Goal: Task Accomplishment & Management: Manage account settings

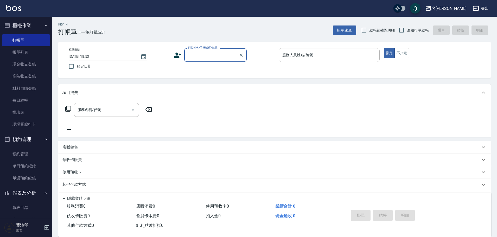
click at [195, 53] on input "顧客姓名/手機號碼/編號" at bounding box center [211, 54] width 50 height 9
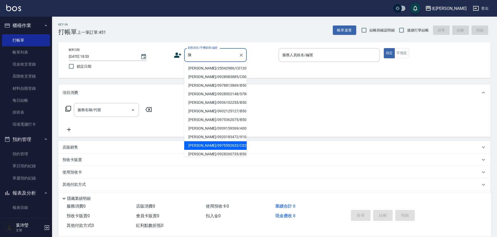
click at [213, 145] on li "[PERSON_NAME]/0975592633/C0293" at bounding box center [215, 145] width 62 height 9
type input "[PERSON_NAME]/0975592633/C0293"
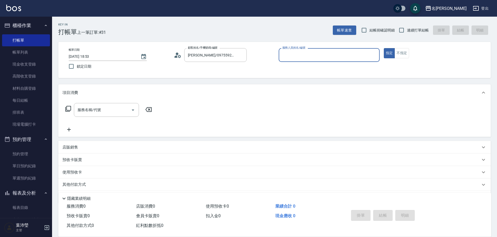
type input "敏卉-2"
click at [68, 107] on icon at bounding box center [68, 109] width 6 height 6
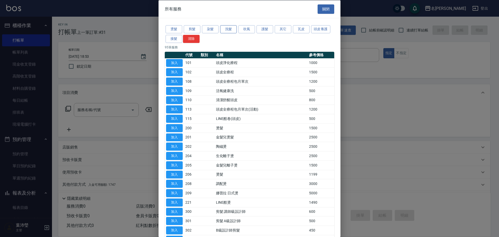
click at [231, 29] on button "洗髮" at bounding box center [228, 29] width 17 height 8
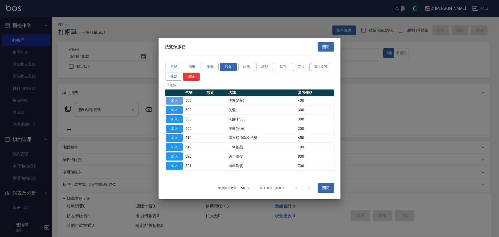
click at [178, 100] on button "加入" at bounding box center [174, 100] width 17 height 8
type input "洗髮(A級)(500)"
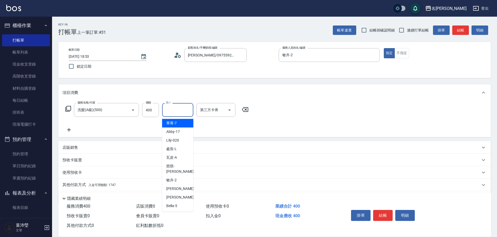
click at [176, 108] on input "洗-1" at bounding box center [177, 109] width 27 height 9
drag, startPoint x: 178, startPoint y: 123, endPoint x: 173, endPoint y: 122, distance: 5.2
click at [178, 122] on span "語爭 -20" at bounding box center [172, 122] width 12 height 5
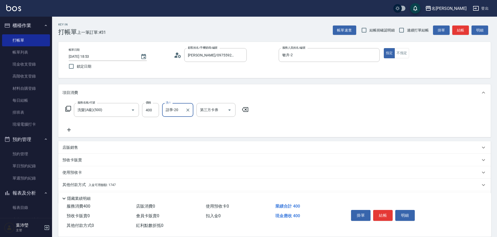
type input "語爭-20"
click at [68, 108] on icon at bounding box center [68, 109] width 6 height 6
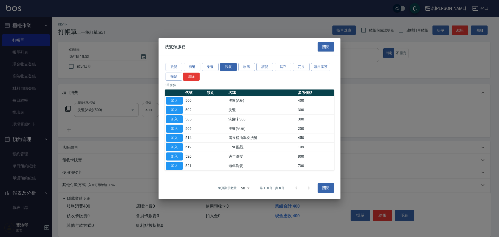
click at [266, 67] on button "護髮" at bounding box center [265, 67] width 17 height 8
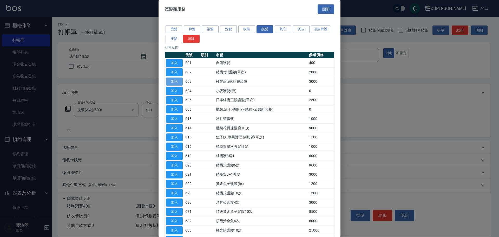
click at [179, 80] on button "加入" at bounding box center [174, 81] width 17 height 8
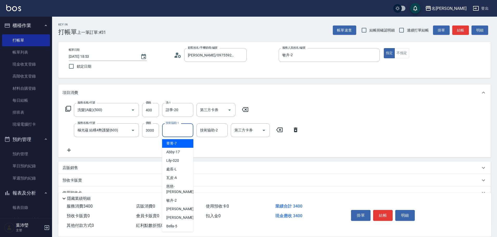
click at [169, 132] on input "技術協助-1" at bounding box center [177, 130] width 27 height 9
type input "20"
drag, startPoint x: 186, startPoint y: 130, endPoint x: 179, endPoint y: 130, distance: 7.0
click at [186, 130] on icon "Clear" at bounding box center [187, 130] width 5 height 5
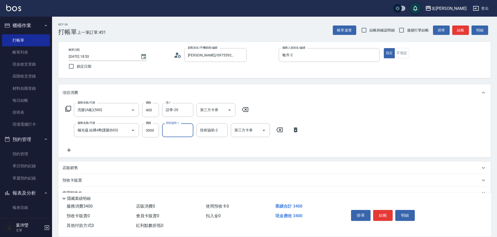
click at [168, 130] on input "技術協助-1" at bounding box center [177, 130] width 27 height 9
click at [187, 144] on div "敏卉 -2" at bounding box center [177, 143] width 31 height 9
type input "敏卉-2"
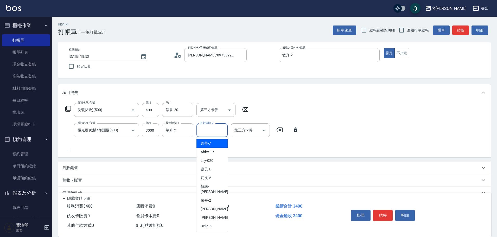
click at [207, 129] on input "技術協助-2" at bounding box center [212, 130] width 27 height 9
click at [218, 142] on div "敏卉 -2" at bounding box center [211, 143] width 31 height 9
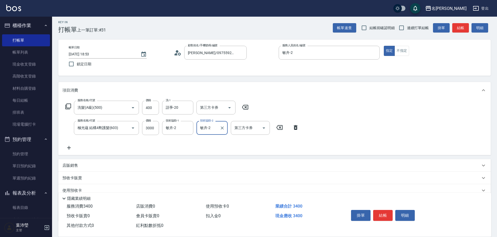
scroll to position [37, 0]
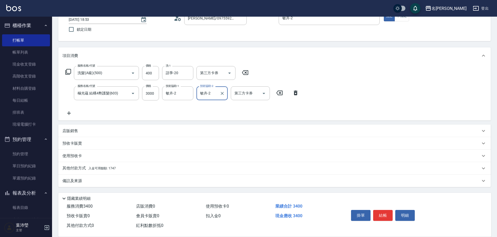
type input "敏卉-2"
click at [74, 165] on p "其他付款方式 入金可用餘額: 1747" at bounding box center [88, 168] width 53 height 6
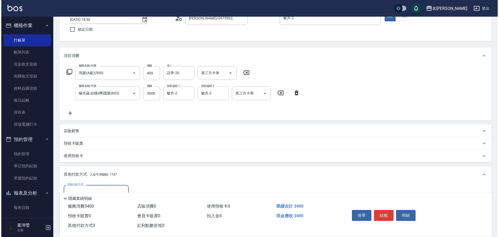
scroll to position [98, 0]
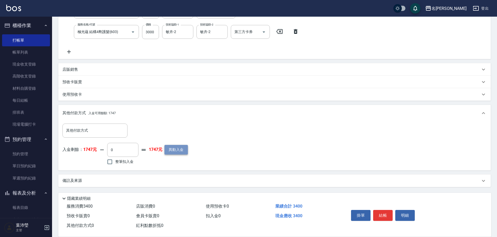
click at [178, 149] on button "異動入金" at bounding box center [175, 150] width 23 height 10
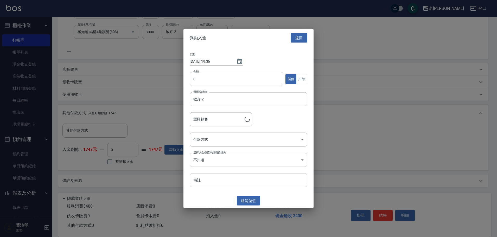
type input "[PERSON_NAME]/0975592633/C0293"
click at [193, 80] on input "0" at bounding box center [238, 79] width 94 height 14
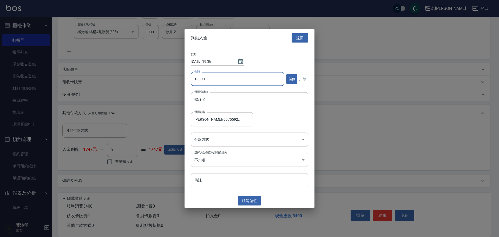
type input "10000"
click at [202, 139] on body "名留龍江 登出 櫃檯作業 打帳單 帳單列表 現金收支登錄 高階收支登錄 材料自購登錄 每日結帳 排班表 現場電腦打卡 預約管理 預約管理 單日預約紀錄 單週預…" at bounding box center [249, 69] width 499 height 335
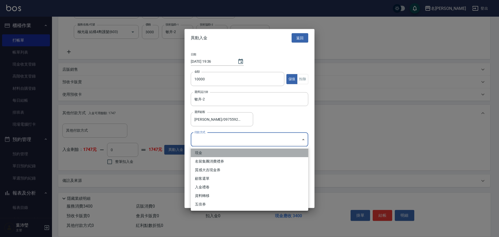
click at [200, 153] on li "現金" at bounding box center [249, 152] width 117 height 9
type input "現金"
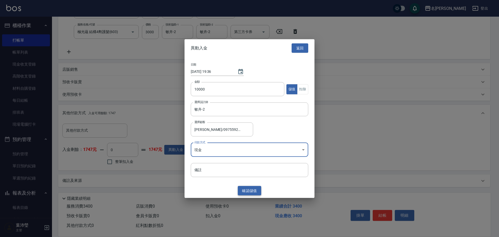
click at [252, 190] on button "確認 儲值" at bounding box center [249, 191] width 23 height 10
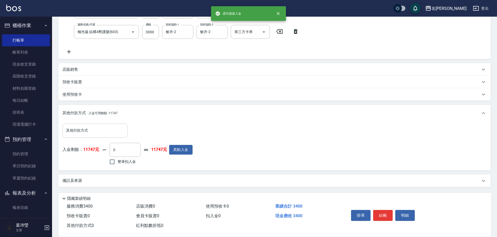
drag, startPoint x: 73, startPoint y: 131, endPoint x: 74, endPoint y: 134, distance: 3.6
click at [73, 131] on input "其他付款方式" at bounding box center [95, 130] width 60 height 9
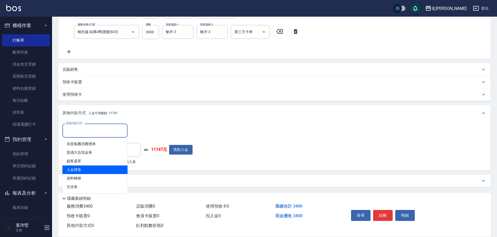
click at [82, 169] on span "入金禮卷" at bounding box center [94, 169] width 65 height 9
type input "入金禮卷"
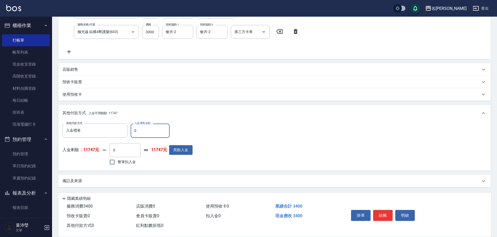
click at [133, 132] on input "0" at bounding box center [149, 130] width 39 height 14
type input "1000"
click at [110, 149] on input "0" at bounding box center [124, 150] width 31 height 14
type input "2400"
click at [402, 212] on button "明細" at bounding box center [404, 215] width 19 height 11
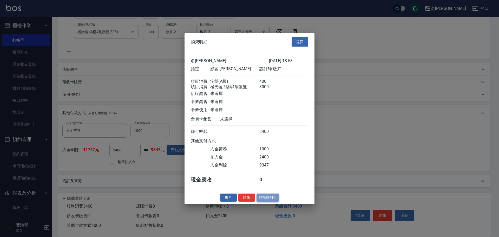
click at [267, 201] on button "結帳並列印" at bounding box center [268, 197] width 23 height 8
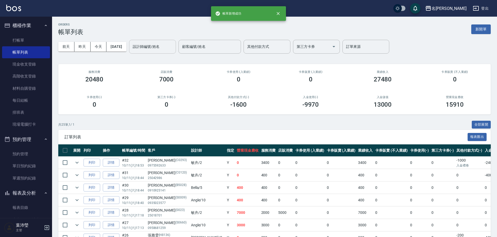
click at [161, 50] on input "設計師編號/姓名" at bounding box center [152, 46] width 42 height 9
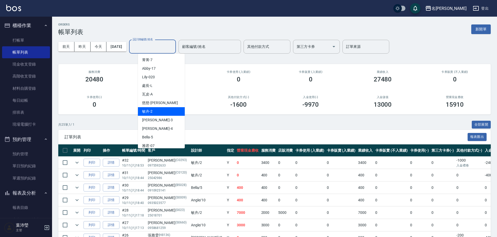
click at [160, 112] on div "敏卉 -2" at bounding box center [161, 111] width 47 height 9
type input "敏卉-2"
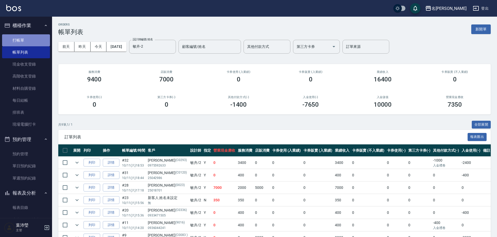
click at [29, 40] on link "打帳單" at bounding box center [26, 40] width 48 height 12
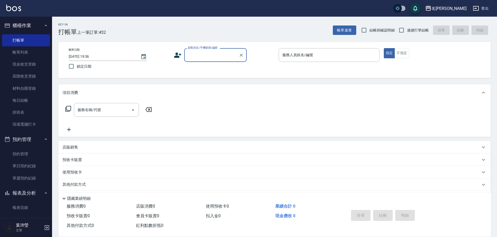
click at [191, 50] on div "顧客姓名/手機號碼/編號 顧客姓名/手機號碼/編號" at bounding box center [215, 55] width 62 height 14
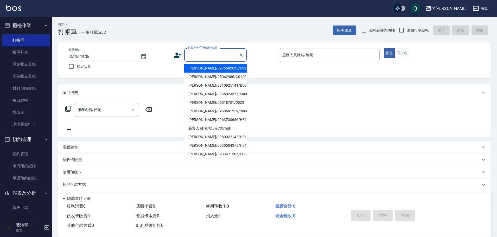
click at [194, 56] on input "顧客姓名/手機號碼/編號" at bounding box center [211, 54] width 50 height 9
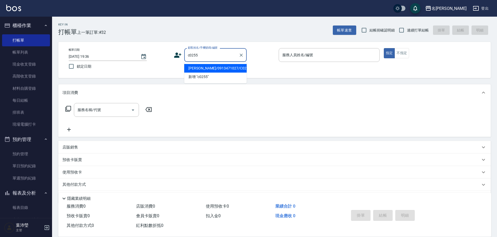
click at [202, 68] on li "[PERSON_NAME]/0913471027/C0255" at bounding box center [215, 68] width 62 height 9
type input "[PERSON_NAME]/0913471027/C0255"
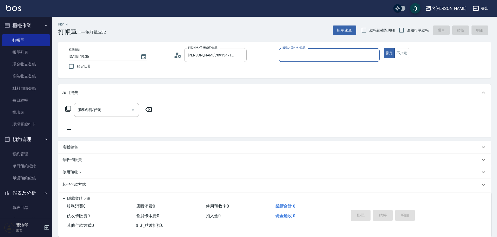
type input "敏卉-2"
click at [68, 111] on icon at bounding box center [68, 109] width 6 height 6
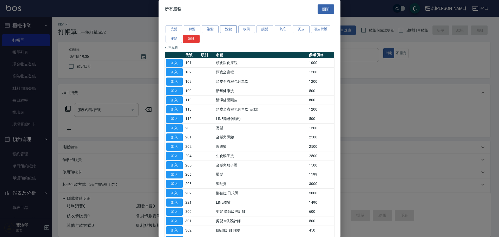
click at [226, 30] on button "洗髮" at bounding box center [228, 29] width 17 height 8
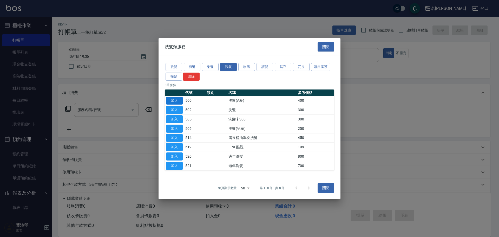
click at [177, 99] on button "加入" at bounding box center [174, 100] width 17 height 8
type input "洗髮(A級)(500)"
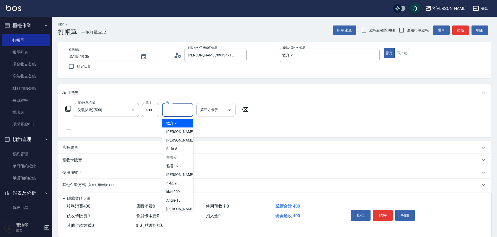
click at [169, 109] on input "洗-1" at bounding box center [177, 109] width 27 height 9
click at [178, 124] on span "語爭 -20" at bounding box center [172, 122] width 12 height 5
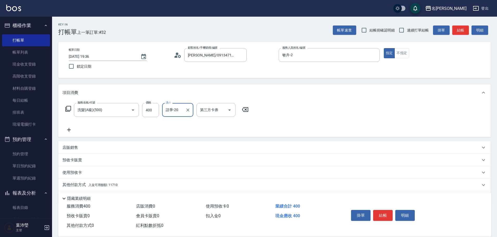
type input "語爭-20"
click at [77, 184] on p "其他付款方式 入金可用餘額: 11710" at bounding box center [89, 185] width 55 height 6
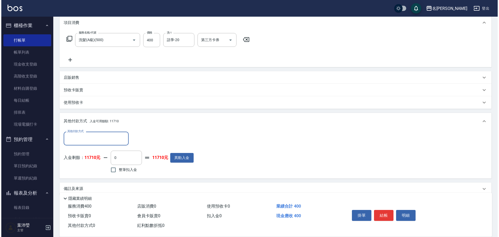
scroll to position [78, 0]
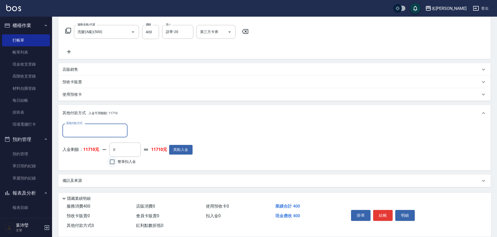
drag, startPoint x: 112, startPoint y: 161, endPoint x: 117, endPoint y: 161, distance: 4.9
click at [113, 161] on input "整筆扣入金" at bounding box center [112, 161] width 11 height 11
checkbox input "true"
type input "400"
click at [406, 212] on button "明細" at bounding box center [404, 215] width 19 height 11
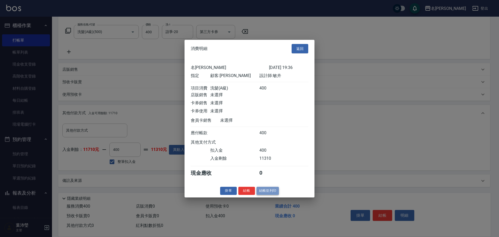
click at [269, 195] on button "結帳並列印" at bounding box center [268, 191] width 23 height 8
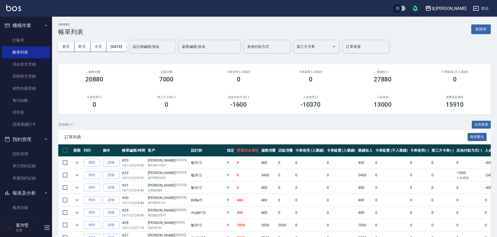
click at [160, 51] on input "設計師編號/姓名" at bounding box center [152, 46] width 42 height 9
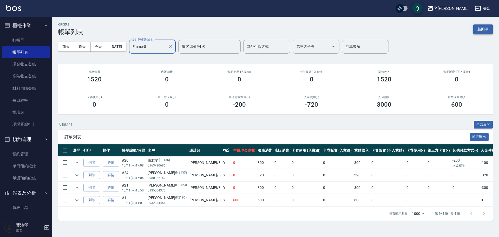
type input "Emma-8"
click at [476, 31] on button "新開單" at bounding box center [482, 29] width 19 height 10
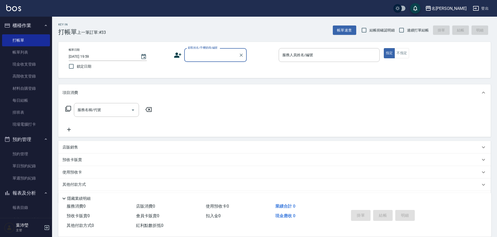
click at [199, 57] on input "顧客姓名/手機號碼/編號" at bounding box center [211, 54] width 50 height 9
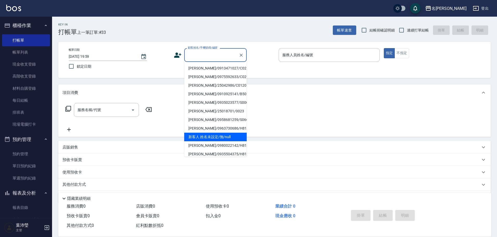
click at [216, 136] on li "新客人 姓名未設定/無/null" at bounding box center [215, 137] width 62 height 9
type input "新客人 姓名未設定/無/null"
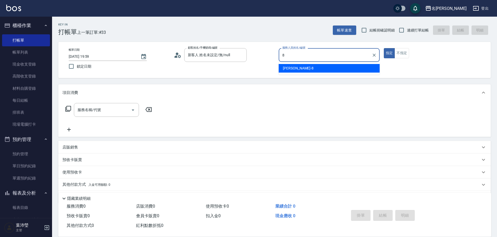
type input "Emma-8"
type button "true"
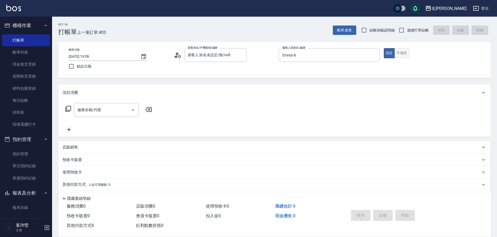
click at [406, 53] on button "不指定" at bounding box center [401, 53] width 15 height 10
click at [111, 113] on input "服務名稱/代號" at bounding box center [102, 109] width 53 height 9
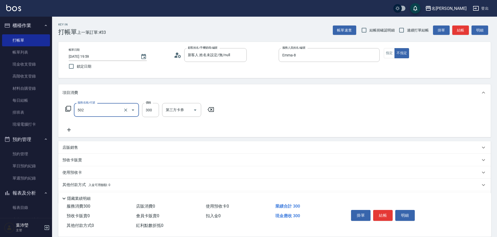
type input "洗髮(502)"
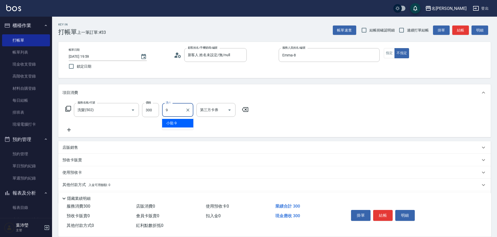
type input "小龍-9"
click at [387, 215] on button "結帳" at bounding box center [382, 215] width 19 height 11
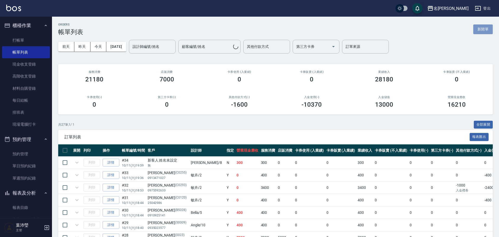
click at [484, 28] on button "新開單" at bounding box center [482, 29] width 19 height 10
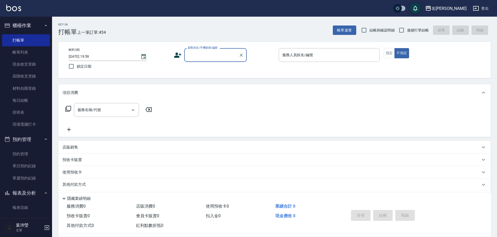
click at [227, 57] on input "顧客姓名/手機號碼/編號" at bounding box center [211, 54] width 50 height 9
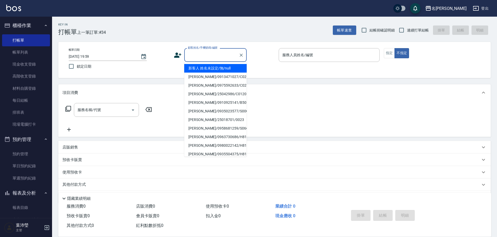
click at [219, 69] on li "新客人 姓名未設定/無/null" at bounding box center [215, 68] width 62 height 9
type input "新客人 姓名未設定/無/null"
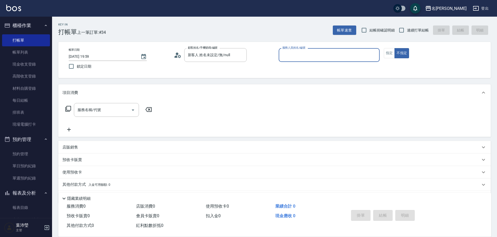
click at [298, 63] on p at bounding box center [328, 64] width 101 height 5
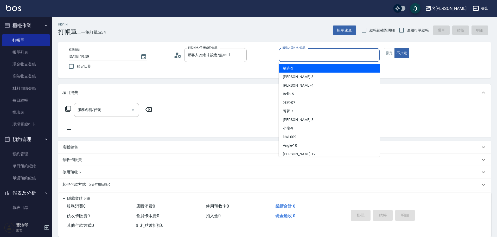
click at [298, 57] on input "服務人員姓名/編號" at bounding box center [329, 54] width 96 height 9
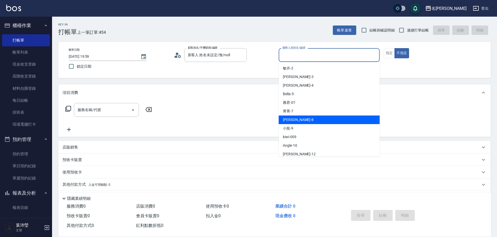
drag, startPoint x: 296, startPoint y: 121, endPoint x: 293, endPoint y: 119, distance: 3.3
click at [296, 121] on span "Emma -8" at bounding box center [298, 119] width 31 height 5
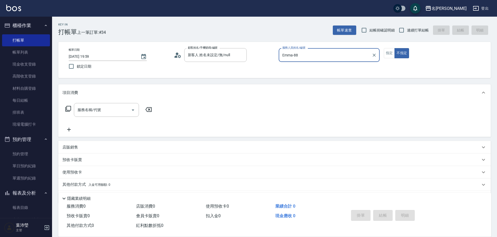
type input "Emma-88"
click at [394, 48] on button "不指定" at bounding box center [401, 53] width 15 height 10
type button "false"
type input "Emma-8"
click at [94, 106] on div "服務名稱/代號" at bounding box center [106, 110] width 65 height 14
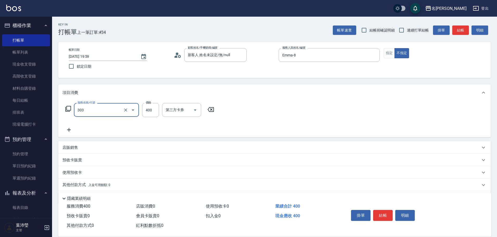
type input "剪髮C級設計師(303)"
drag, startPoint x: 154, startPoint y: 113, endPoint x: 121, endPoint y: 113, distance: 33.5
click at [121, 113] on div "服務名稱/代號 剪髮C級設計師(303) 服務名稱/代號 價格 33 價格 第三方卡券 第三方卡券" at bounding box center [139, 110] width 155 height 14
type input "350"
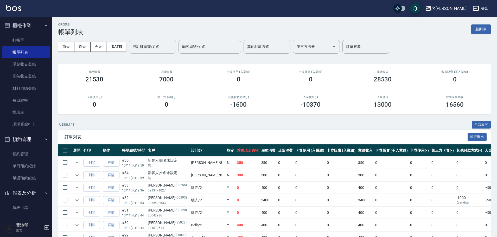
click at [160, 45] on input "設計師編號/姓名" at bounding box center [152, 46] width 42 height 9
type input "98"
click at [141, 54] on div "[DATE] [DATE] [DATE] [DATE] 設計師編號/姓名 設計師編號/姓名 顧客編號/姓名 顧客編號/姓名 其他付款方式 其他付款方式 第三方…" at bounding box center [274, 47] width 432 height 22
click at [187, 50] on div "設計師編號/姓名 設計師編號/姓名 顧客編號/姓名 顧客編號/姓名 其他付款方式 其他付款方式 第三方卡券 第三方卡券 訂單來源 訂單來源" at bounding box center [259, 47] width 260 height 14
click at [168, 50] on input "設計師編號/姓名" at bounding box center [152, 46] width 42 height 9
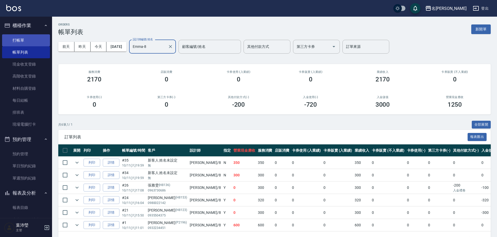
type input "Emma-8"
click at [17, 40] on link "打帳單" at bounding box center [26, 40] width 48 height 12
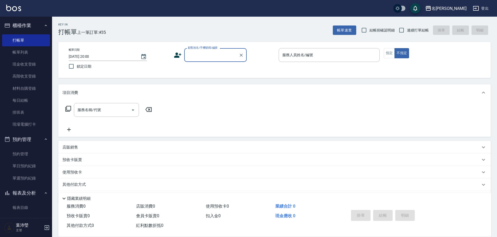
click at [410, 43] on div "帳單日期 [DATE] 20:00 鎖定日期 顧客姓名/手機號碼/編號 顧客姓名/手機號碼/編號 服務人員姓名/編號 服務人員姓名/編號 指定 不指定" at bounding box center [274, 60] width 432 height 36
click at [203, 51] on div "顧客姓名/手機號碼/編號 顧客姓名/手機號碼/編號" at bounding box center [215, 55] width 62 height 14
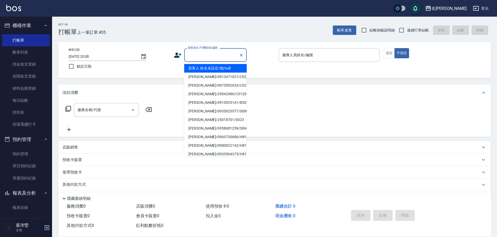
click at [205, 64] on li "新客人 姓名未設定/無/null" at bounding box center [215, 68] width 62 height 9
type input "新客人 姓名未設定/無/null"
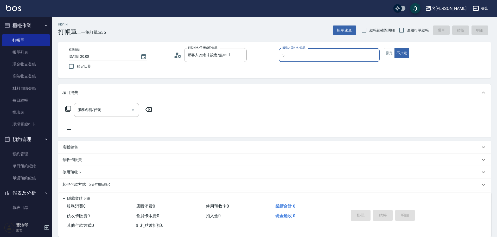
type input "Bella-5"
type button "false"
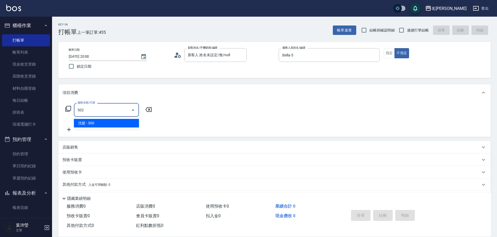
type input "洗髮(502)"
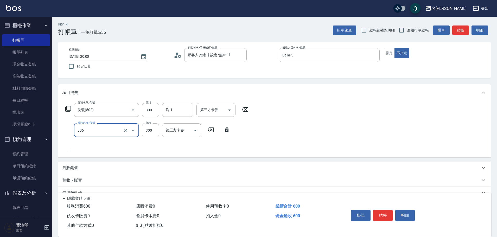
type input "高中學生(306)"
type input "350"
click at [463, 29] on button "結帳" at bounding box center [460, 30] width 17 height 10
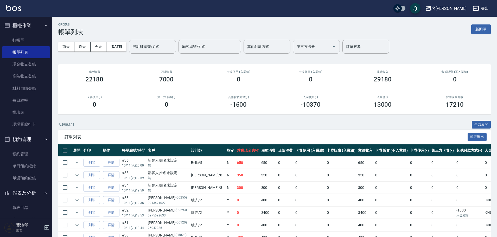
click at [303, 44] on div "第三方卡券" at bounding box center [316, 47] width 47 height 14
click at [25, 43] on link "打帳單" at bounding box center [26, 40] width 48 height 12
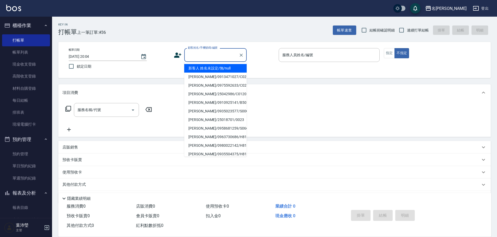
click at [204, 57] on input "顧客姓名/手機號碼/編號" at bounding box center [211, 54] width 50 height 9
click at [210, 69] on li "新客人 姓名未設定/無/null" at bounding box center [215, 68] width 62 height 9
type input "新客人 姓名未設定/無/null"
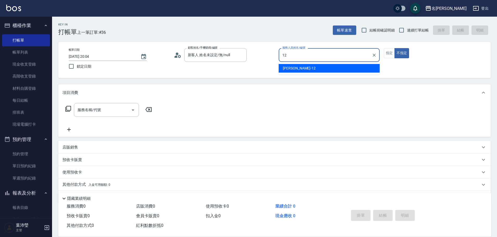
click at [322, 68] on div "[PERSON_NAME] -12" at bounding box center [328, 68] width 101 height 9
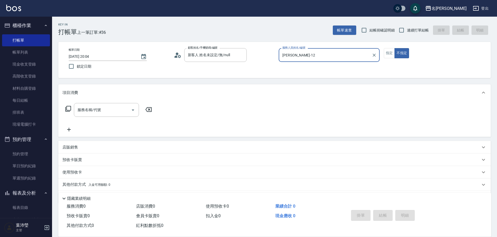
type input "[PERSON_NAME]-12"
click at [67, 109] on icon at bounding box center [68, 109] width 6 height 6
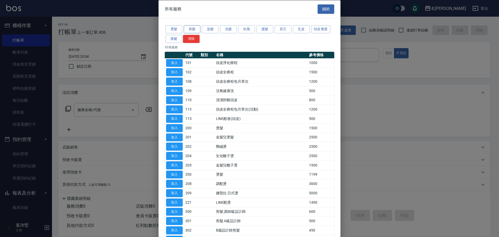
drag, startPoint x: 190, startPoint y: 30, endPoint x: 193, endPoint y: 32, distance: 3.9
click at [190, 30] on button "剪髮" at bounding box center [192, 29] width 17 height 8
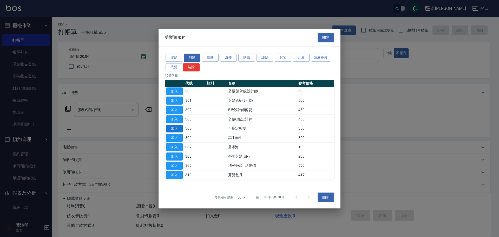
click at [177, 129] on button "加入" at bounding box center [174, 129] width 17 height 8
type input "不指定剪髮(305)"
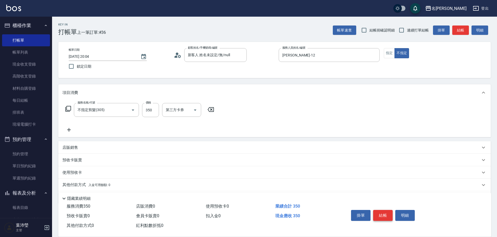
click at [385, 215] on button "結帳" at bounding box center [382, 215] width 19 height 11
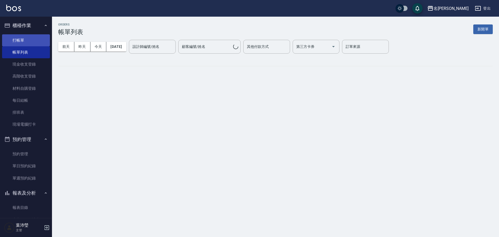
click at [22, 40] on link "打帳單" at bounding box center [26, 40] width 48 height 12
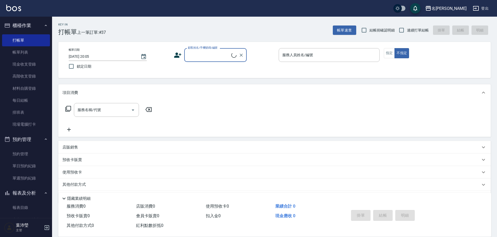
click at [206, 49] on label "顧客姓名/手機號碼/編號" at bounding box center [203, 48] width 30 height 4
click at [206, 50] on input "顧客姓名/手機號碼/編號" at bounding box center [208, 54] width 45 height 9
click at [202, 58] on input "顧客姓名/手機號碼/編號" at bounding box center [211, 54] width 50 height 9
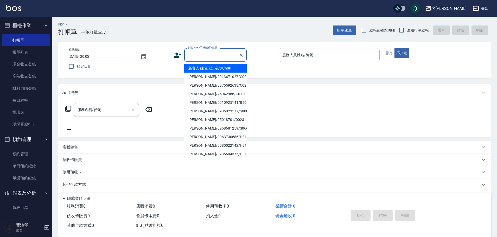
click at [204, 67] on li "新客人 姓名未設定/無/null" at bounding box center [215, 68] width 62 height 9
type input "新客人 姓名未設定/無/null"
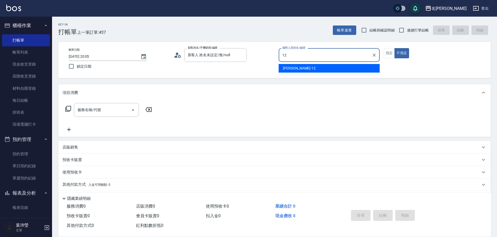
click at [305, 68] on div "[PERSON_NAME] -12" at bounding box center [328, 68] width 101 height 9
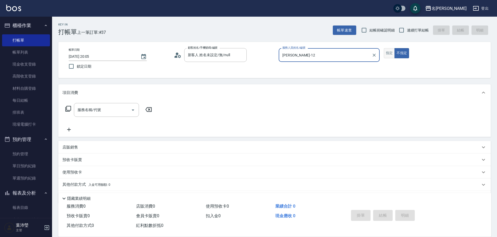
type input "[PERSON_NAME]-12"
click at [388, 57] on button "指定" at bounding box center [388, 53] width 11 height 10
click at [70, 106] on icon at bounding box center [68, 109] width 6 height 6
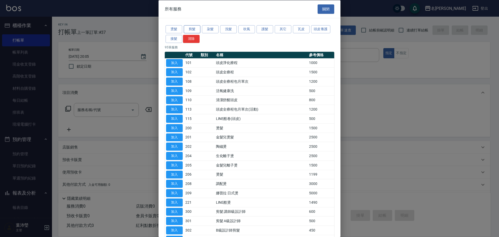
click at [190, 30] on button "剪髮" at bounding box center [192, 29] width 17 height 8
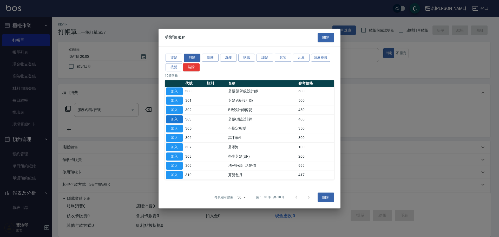
click at [177, 119] on button "加入" at bounding box center [174, 119] width 17 height 8
type input "剪髮C級設計師(303)"
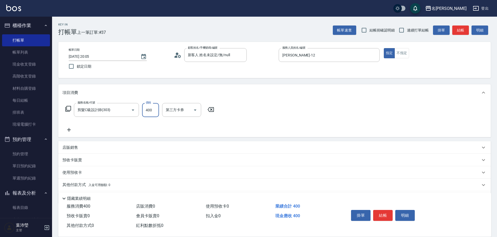
click at [155, 110] on input "400" at bounding box center [150, 110] width 17 height 14
type input "200"
click at [383, 210] on button "結帳" at bounding box center [382, 215] width 19 height 11
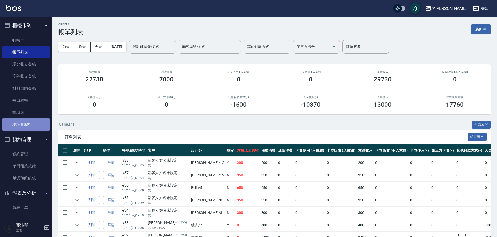
click at [30, 123] on link "現場電腦打卡" at bounding box center [26, 124] width 48 height 12
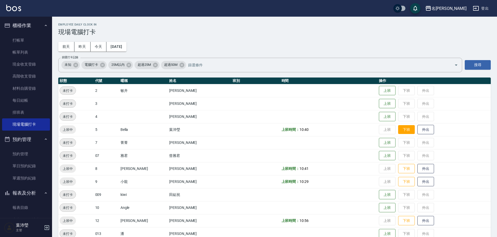
click at [398, 127] on button "下班" at bounding box center [406, 129] width 17 height 9
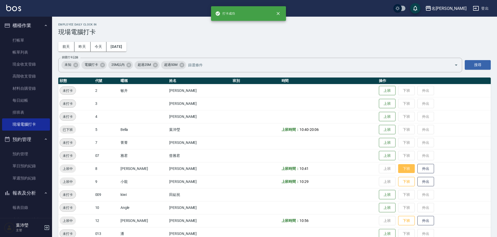
click at [398, 168] on button "下班" at bounding box center [406, 168] width 17 height 9
click at [398, 180] on button "下班" at bounding box center [406, 181] width 17 height 9
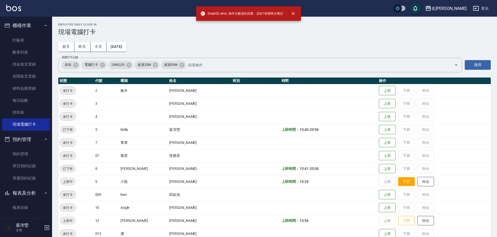
click at [398, 180] on button "下班" at bounding box center [406, 181] width 17 height 9
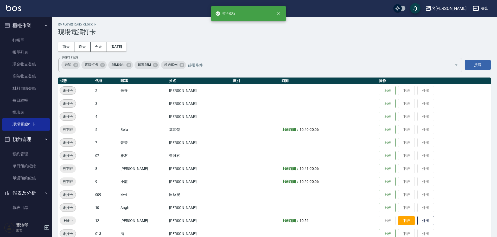
click at [398, 216] on button "下班" at bounding box center [406, 220] width 17 height 9
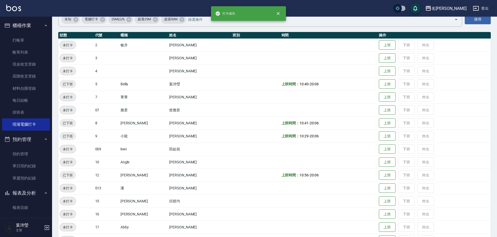
scroll to position [130, 0]
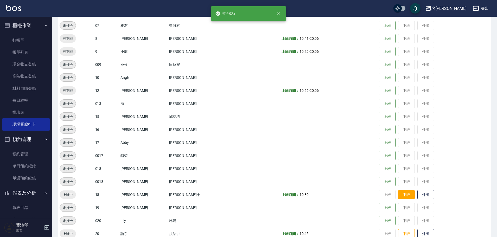
click at [399, 193] on button "下班" at bounding box center [406, 194] width 17 height 9
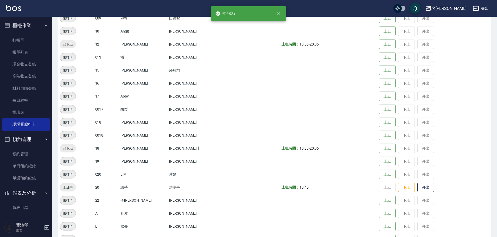
scroll to position [208, 0]
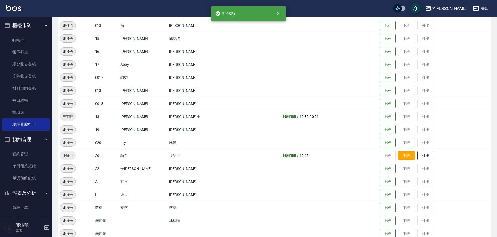
click at [398, 158] on button "下班" at bounding box center [406, 155] width 17 height 9
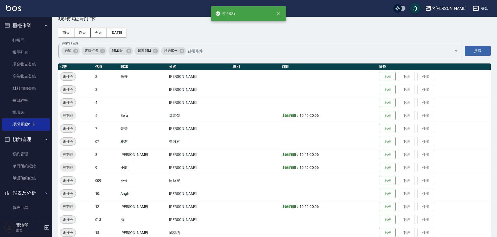
scroll to position [26, 0]
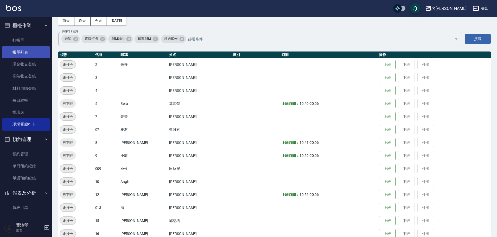
click at [25, 54] on link "帳單列表" at bounding box center [26, 52] width 48 height 12
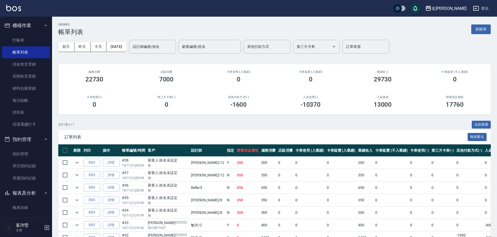
scroll to position [26, 0]
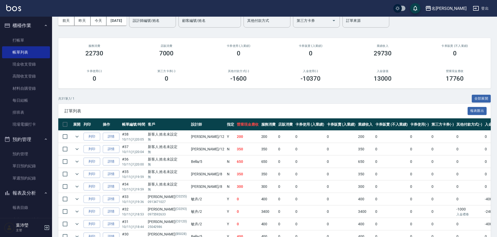
click at [99, 231] on td "列印" at bounding box center [91, 236] width 19 height 12
click at [30, 207] on link "報表目錄" at bounding box center [26, 207] width 48 height 12
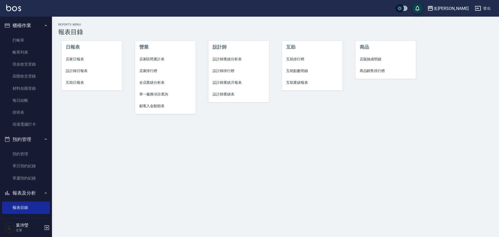
click at [81, 70] on span "設計師日報表" at bounding box center [92, 70] width 52 height 5
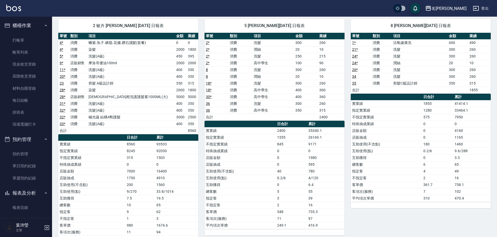
scroll to position [38, 0]
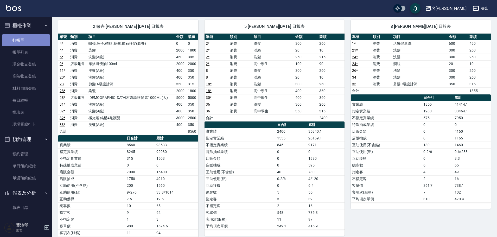
click at [37, 42] on link "打帳單" at bounding box center [26, 40] width 48 height 12
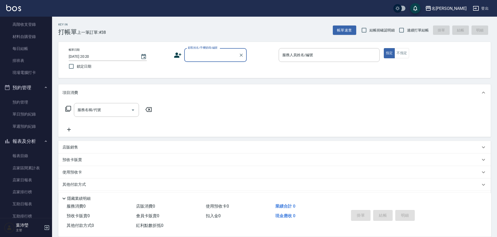
scroll to position [52, 0]
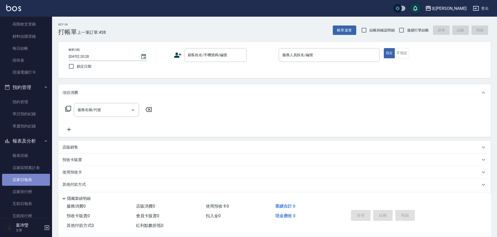
click at [37, 179] on link "店家日報表" at bounding box center [26, 180] width 48 height 12
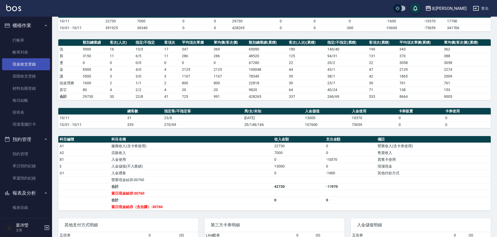
click at [29, 67] on link "現金收支登錄" at bounding box center [26, 64] width 48 height 12
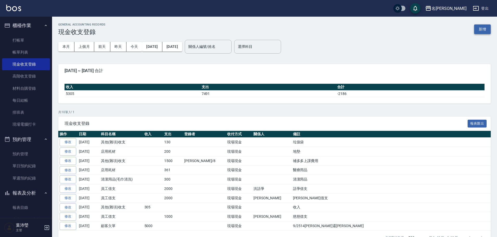
click at [479, 32] on button "新增" at bounding box center [482, 29] width 17 height 10
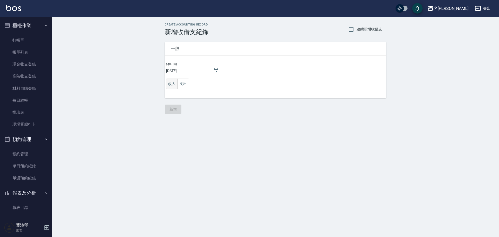
drag, startPoint x: 174, startPoint y: 87, endPoint x: 177, endPoint y: 86, distance: 3.1
click at [174, 87] on button "收入" at bounding box center [172, 84] width 12 height 11
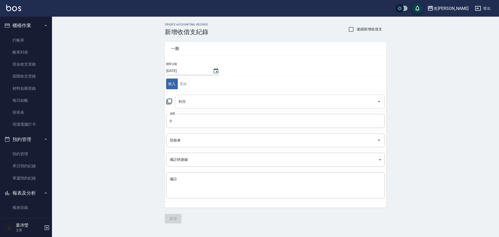
click at [265, 103] on input "科目" at bounding box center [276, 101] width 198 height 9
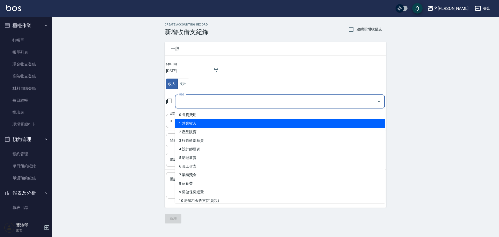
click at [236, 123] on li "1 營業收入" at bounding box center [280, 123] width 210 height 9
type input "1 營業收入"
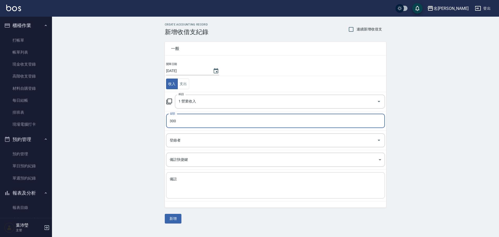
type input "300"
click at [228, 181] on textarea "備註" at bounding box center [276, 186] width 212 height 18
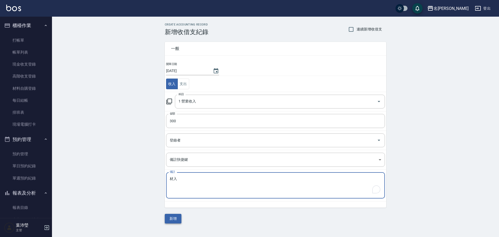
type textarea "材入入"
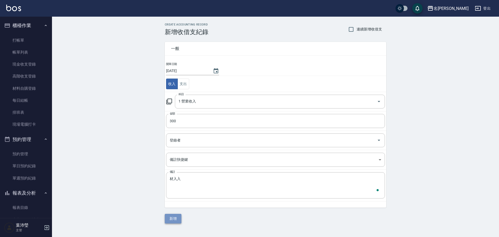
click at [179, 220] on button "新增" at bounding box center [173, 219] width 17 height 10
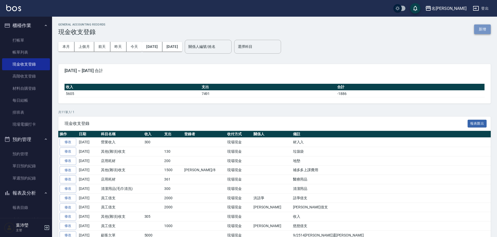
click at [474, 30] on button "新增" at bounding box center [482, 29] width 17 height 10
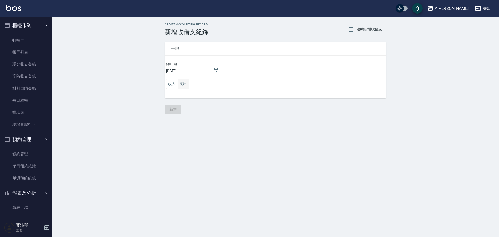
click at [187, 84] on button "支出" at bounding box center [184, 84] width 12 height 11
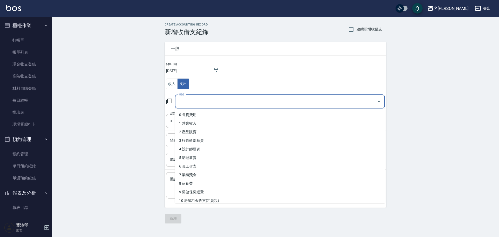
click at [211, 103] on input "科目" at bounding box center [276, 101] width 198 height 9
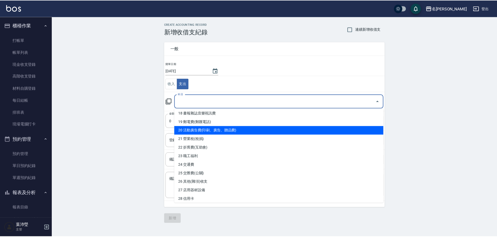
scroll to position [182, 0]
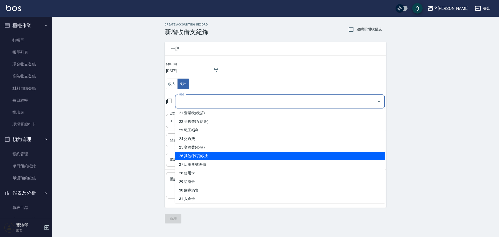
click at [228, 157] on li "26 其他(雜項)收支" at bounding box center [280, 156] width 210 height 9
type input "26 其他(雜項)收支"
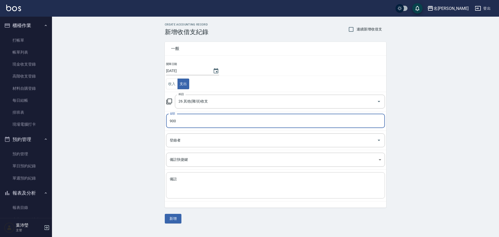
type input "900"
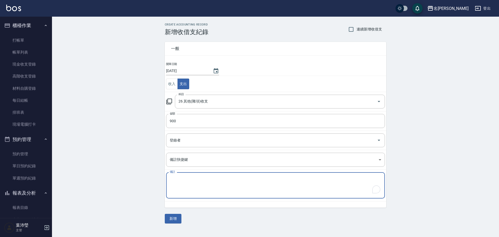
click at [200, 181] on textarea "備註" at bounding box center [276, 186] width 212 height 18
type textarea "管理費"
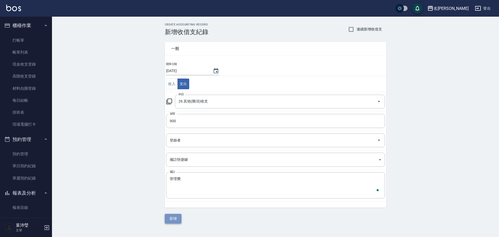
click at [178, 218] on button "新增" at bounding box center [173, 219] width 17 height 10
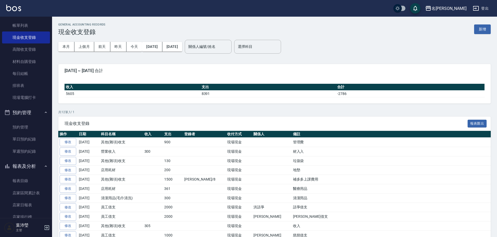
scroll to position [52, 0]
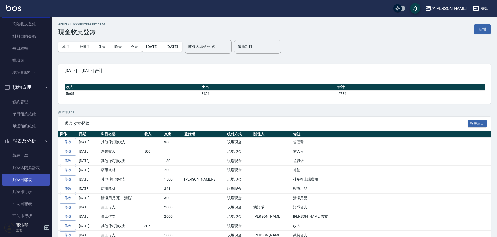
click at [14, 180] on link "店家日報表" at bounding box center [26, 180] width 48 height 12
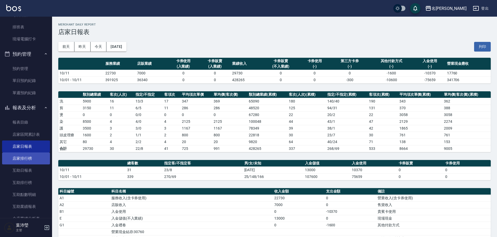
scroll to position [130, 0]
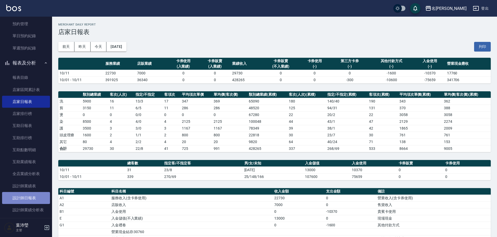
click at [39, 193] on link "設計師日報表" at bounding box center [26, 198] width 48 height 12
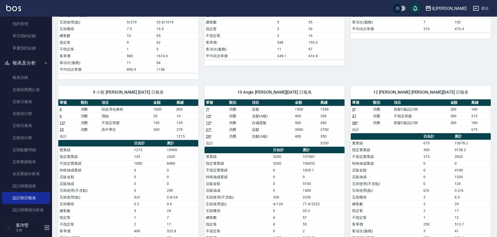
scroll to position [238, 0]
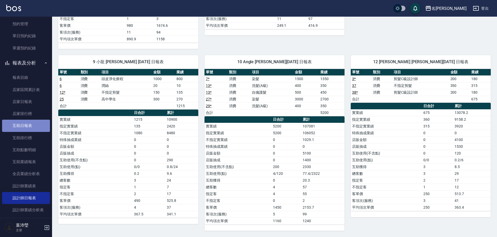
click at [44, 120] on link "互助日報表" at bounding box center [26, 126] width 48 height 12
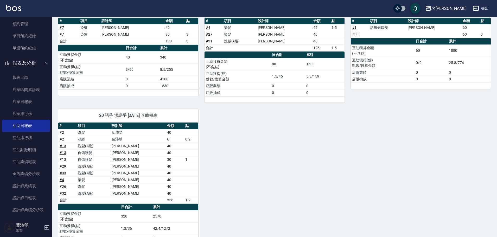
scroll to position [228, 0]
